Goal: Task Accomplishment & Management: Manage account settings

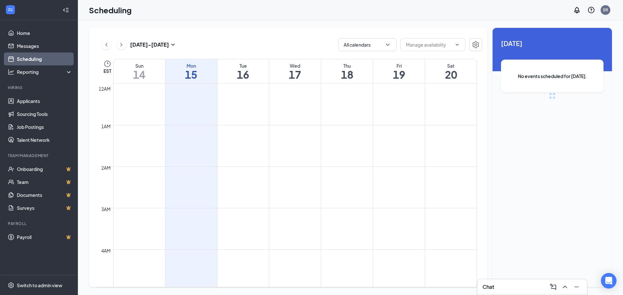
scroll to position [319, 0]
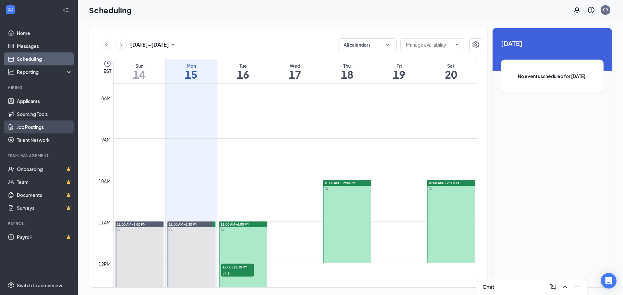
click at [41, 130] on link "Job Postings" at bounding box center [44, 127] width 55 height 13
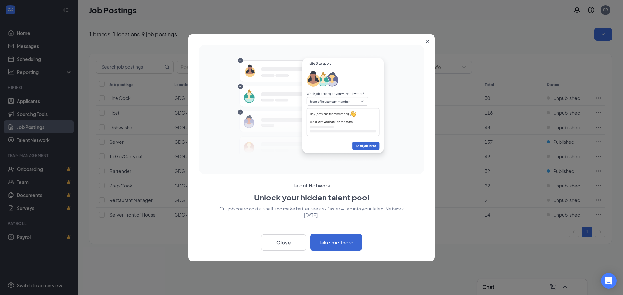
click at [427, 43] on icon "Close" at bounding box center [428, 42] width 4 height 4
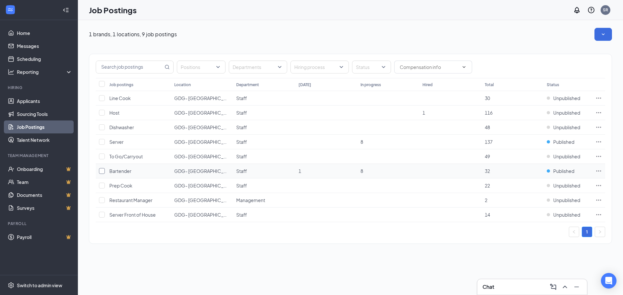
click at [100, 169] on input "checkbox" at bounding box center [102, 171] width 6 height 6
checkbox input "true"
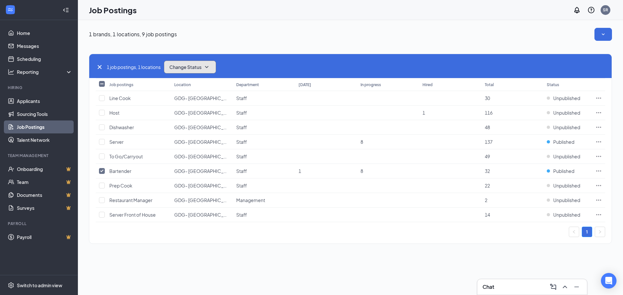
click at [197, 67] on span "Change Status" at bounding box center [185, 67] width 32 height 5
click at [196, 100] on div "Unpublish" at bounding box center [204, 99] width 78 height 14
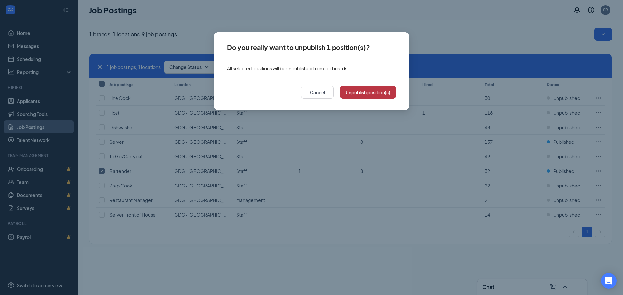
click at [366, 88] on button "Unpublish position(s)" at bounding box center [368, 92] width 56 height 13
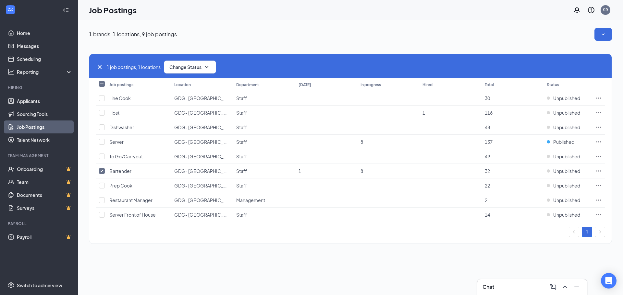
click at [297, 241] on div "1 job postings, 1 locations Change Status Job postings Location Department [DAT…" at bounding box center [350, 149] width 523 height 190
